Goal: Communication & Community: Ask a question

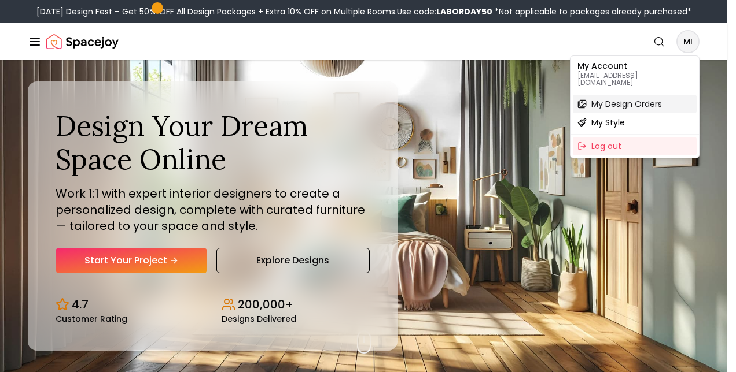
click at [637, 99] on span "My Design Orders" at bounding box center [626, 104] width 71 height 12
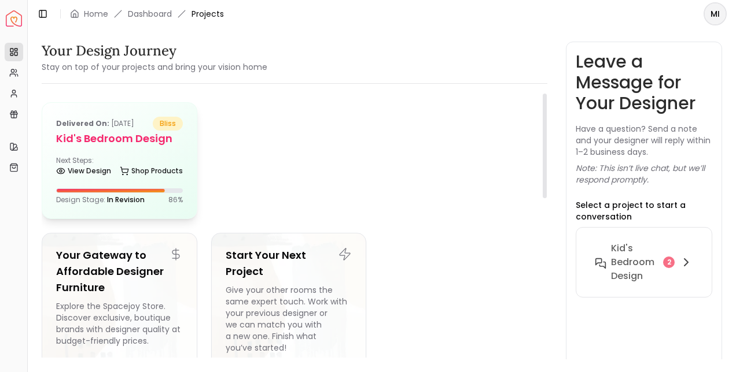
click at [100, 182] on div "Delivered on: [DATE] bliss Kid's Bedroom Design Next Steps: View Design Shop Pr…" at bounding box center [119, 161] width 154 height 116
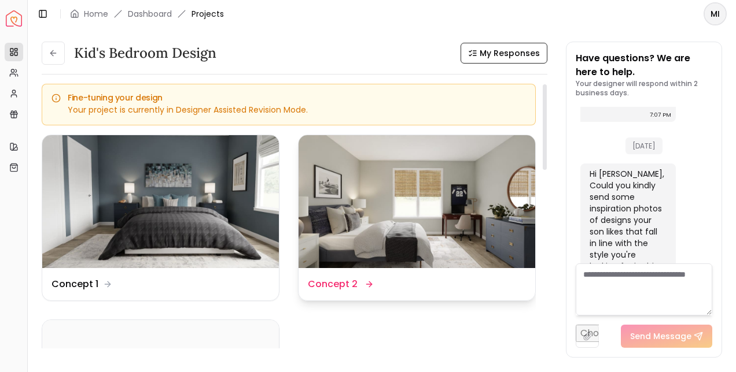
scroll to position [363, 0]
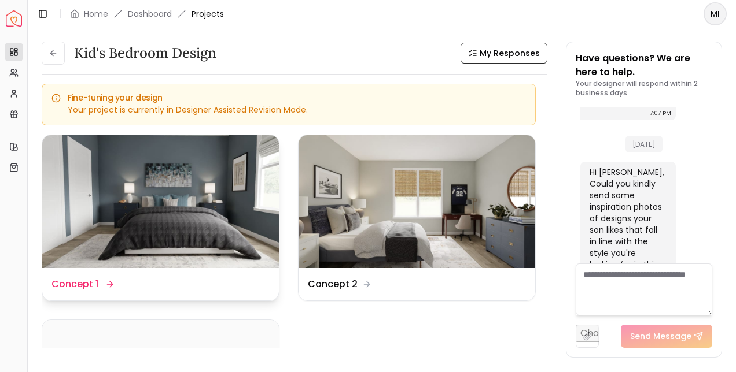
click at [213, 227] on img at bounding box center [160, 201] width 237 height 133
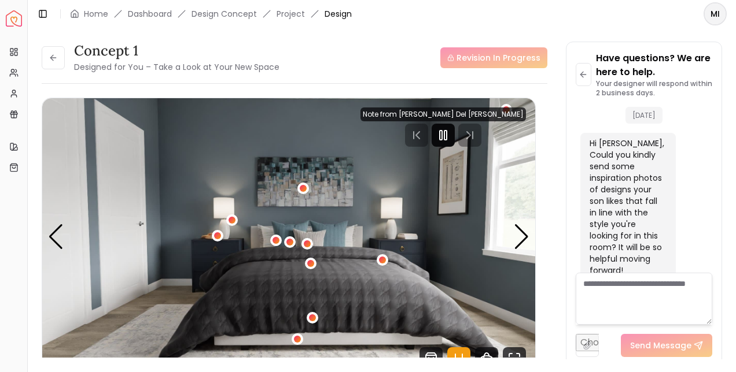
click at [450, 132] on icon "Pause" at bounding box center [443, 135] width 14 height 14
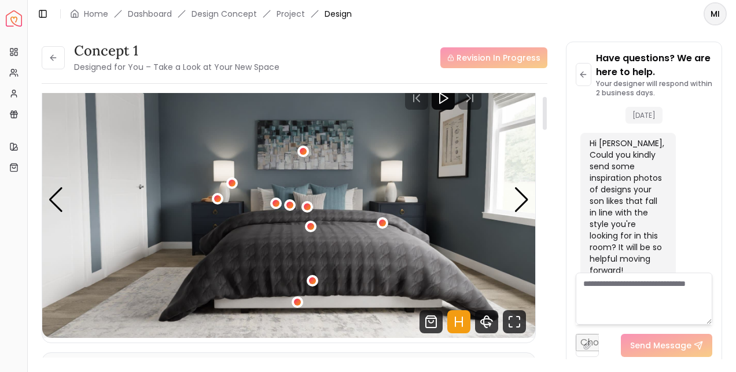
scroll to position [41, 0]
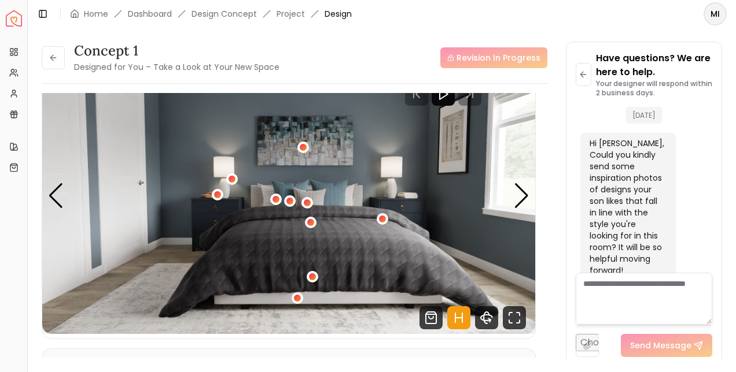
click at [465, 145] on img "1 / 4" at bounding box center [288, 195] width 493 height 277
click at [457, 142] on img "1 / 4" at bounding box center [288, 195] width 493 height 277
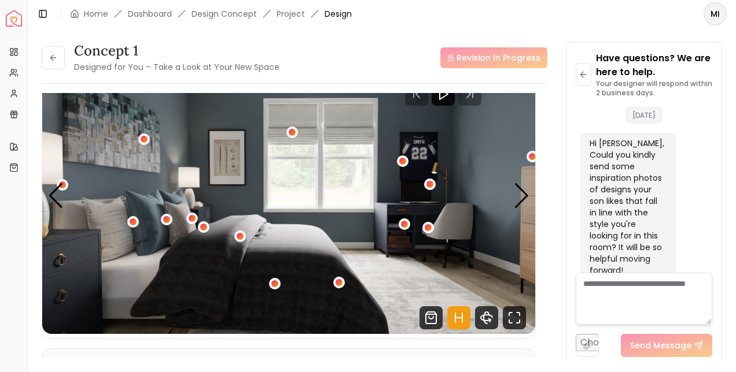
click at [238, 165] on img "2 / 4" at bounding box center [288, 195] width 493 height 277
click at [224, 152] on img "2 / 4" at bounding box center [288, 195] width 493 height 277
click at [229, 155] on img "2 / 4" at bounding box center [288, 195] width 493 height 277
click at [230, 154] on img "2 / 4" at bounding box center [288, 195] width 493 height 277
click at [612, 287] on textarea at bounding box center [643, 299] width 136 height 52
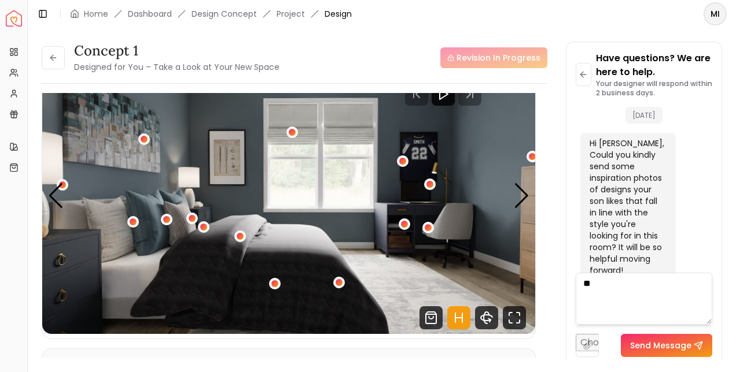
type textarea "*"
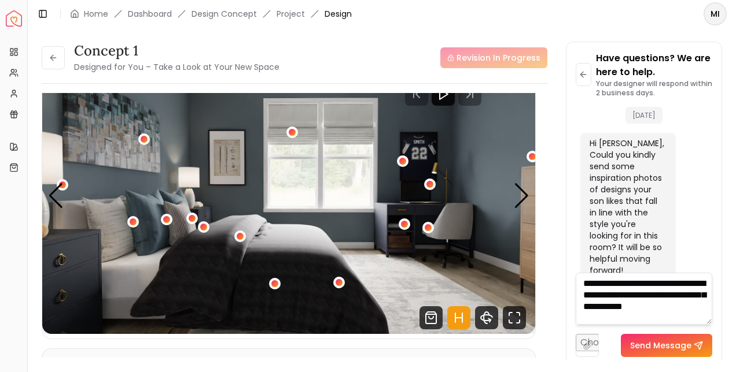
scroll to position [1, 0]
type textarea "**********"
click at [666, 351] on button "Send Message" at bounding box center [666, 345] width 91 height 23
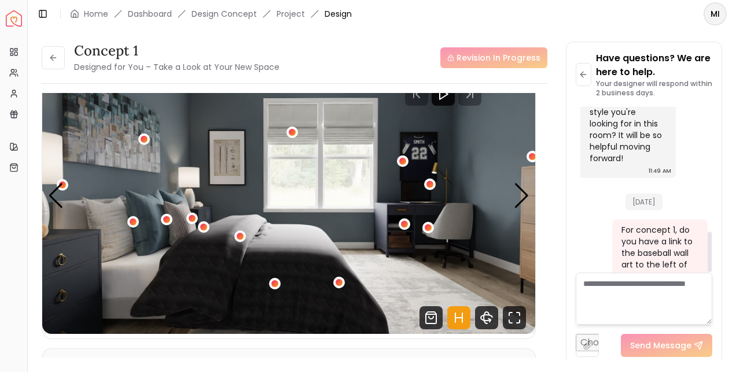
scroll to position [510, 0]
